Goal: Find specific page/section: Find specific page/section

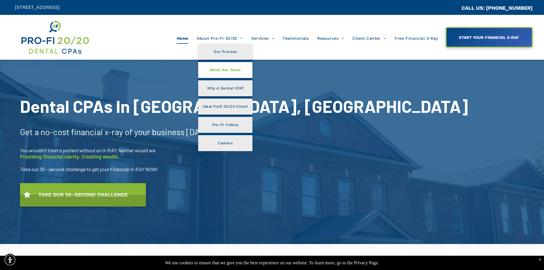
click at [232, 72] on span "Meet Our Team" at bounding box center [225, 69] width 30 height 7
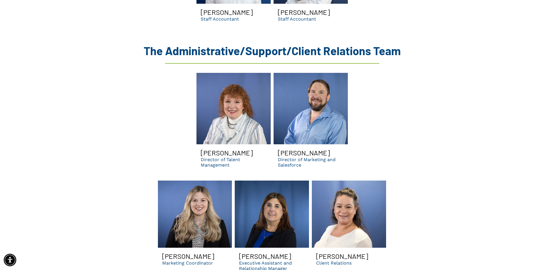
scroll to position [1571, 0]
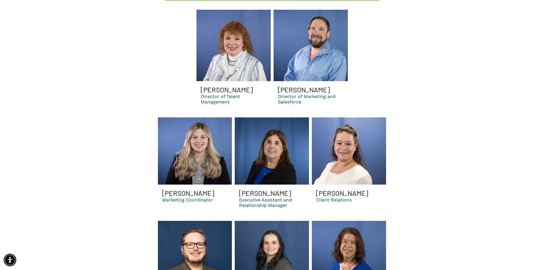
click at [258, 197] on p "Executive Assistant and Relationship Manager" at bounding box center [272, 202] width 66 height 11
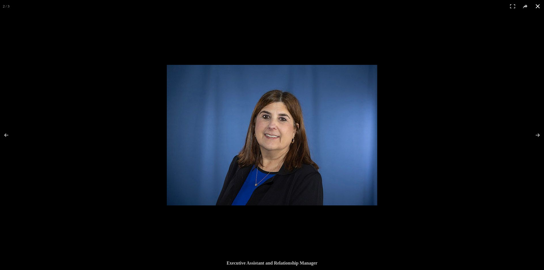
click at [70, 54] on div at bounding box center [272, 135] width 544 height 270
